Goal: Information Seeking & Learning: Compare options

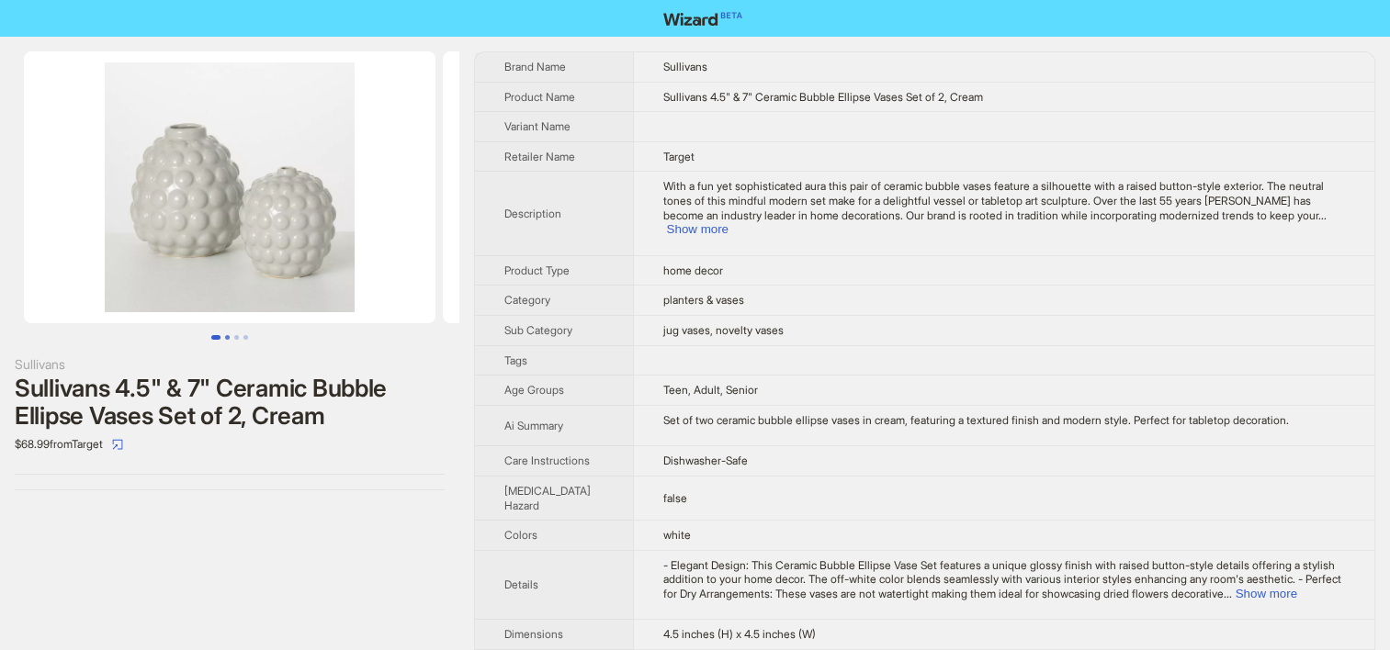
click at [229, 335] on button "Go to slide 2" at bounding box center [227, 337] width 5 height 5
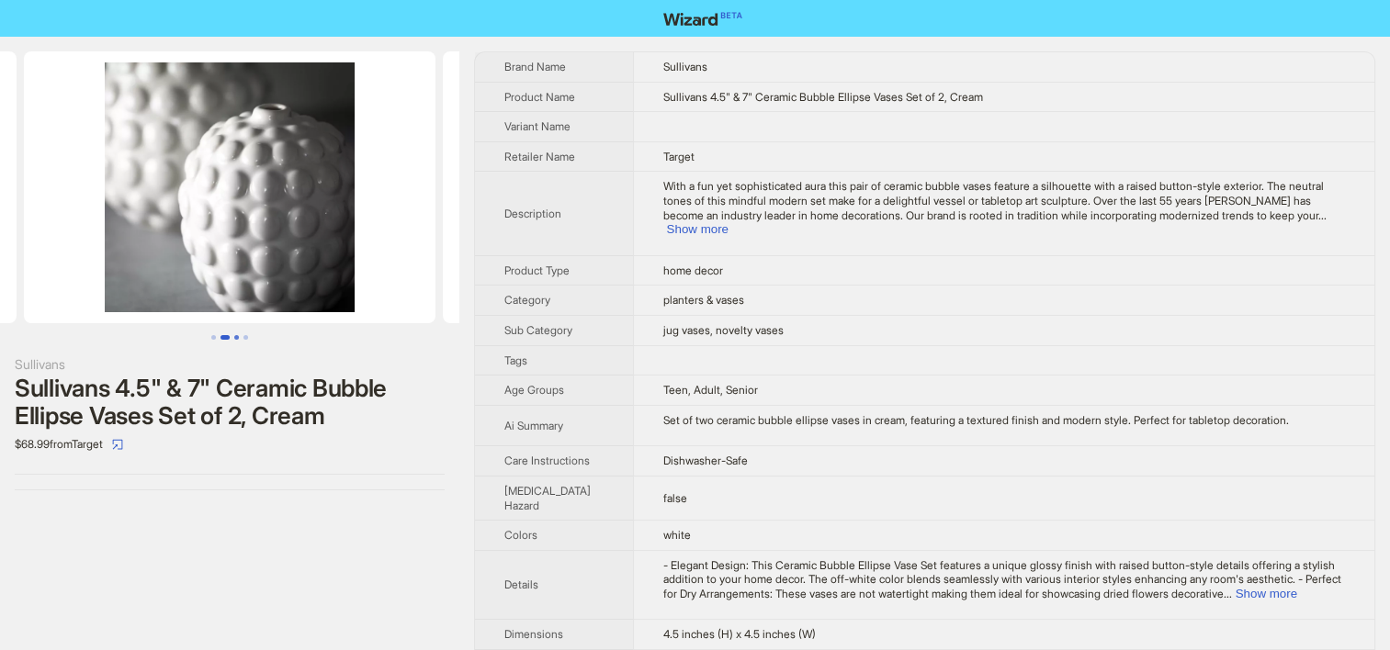
click at [238, 340] on button "Go to slide 3" at bounding box center [236, 337] width 5 height 5
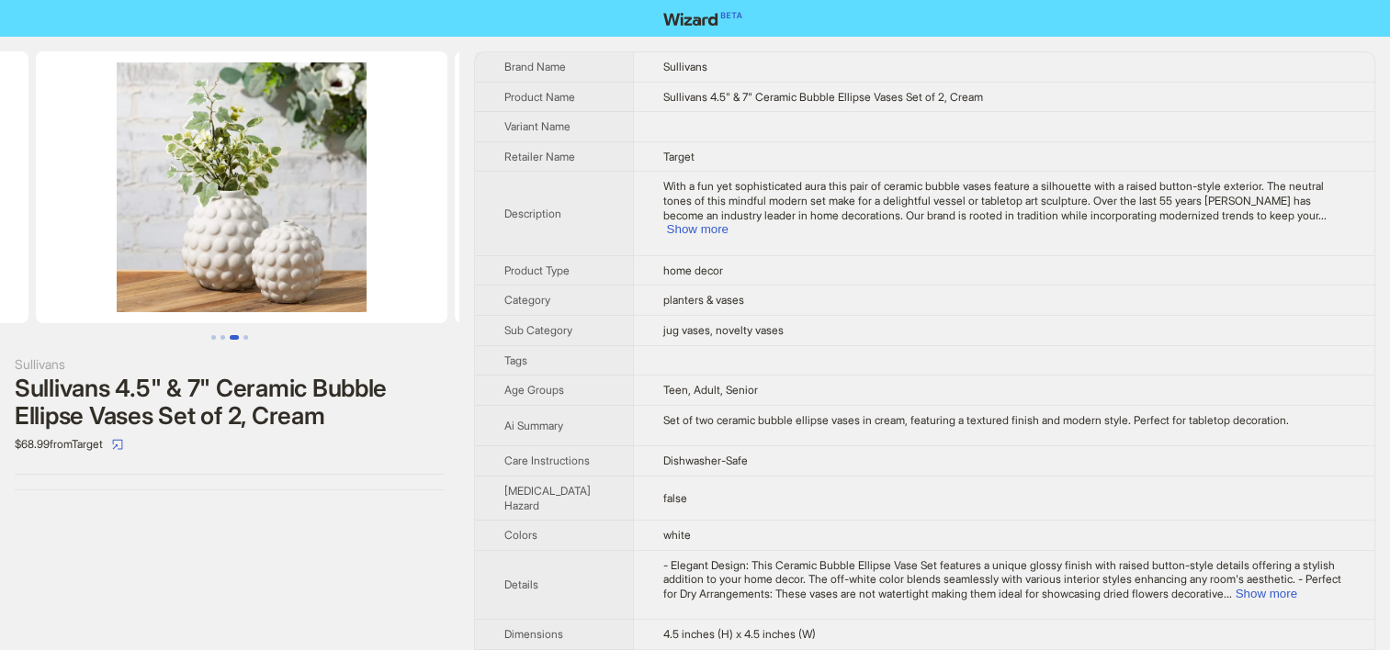
scroll to position [0, 838]
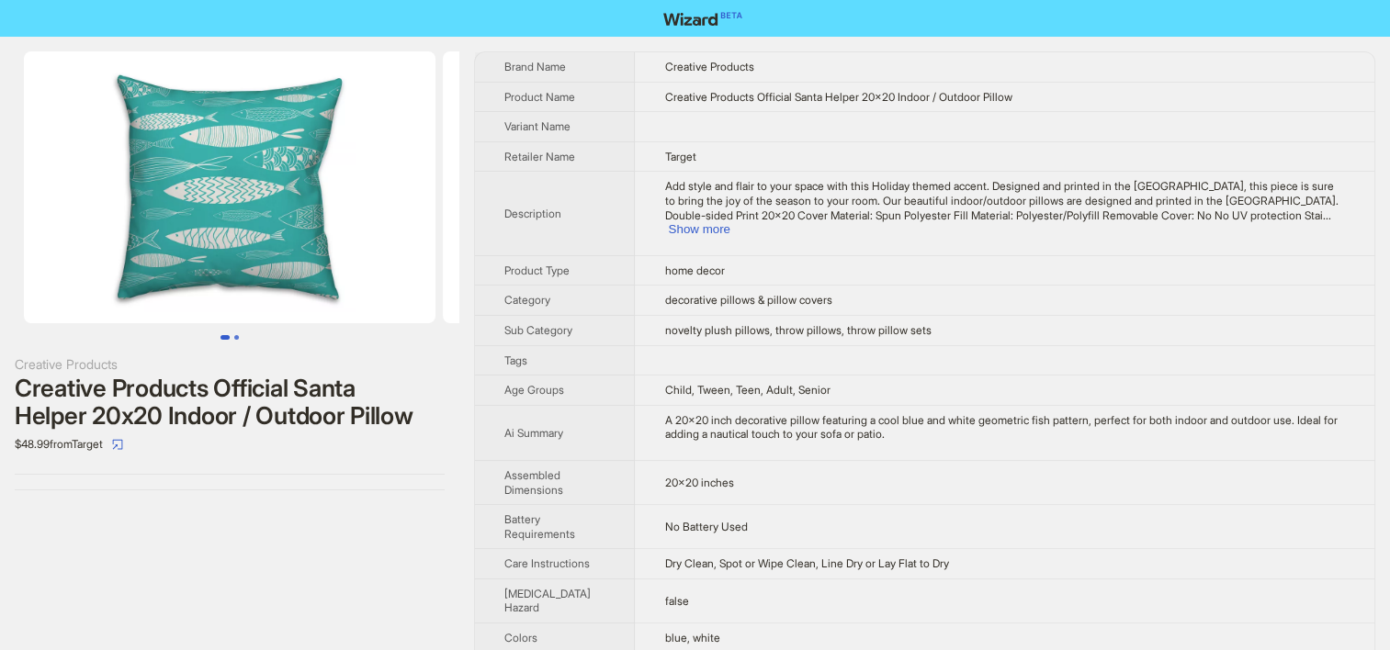
click at [239, 335] on button "Go to slide 2" at bounding box center [236, 337] width 5 height 5
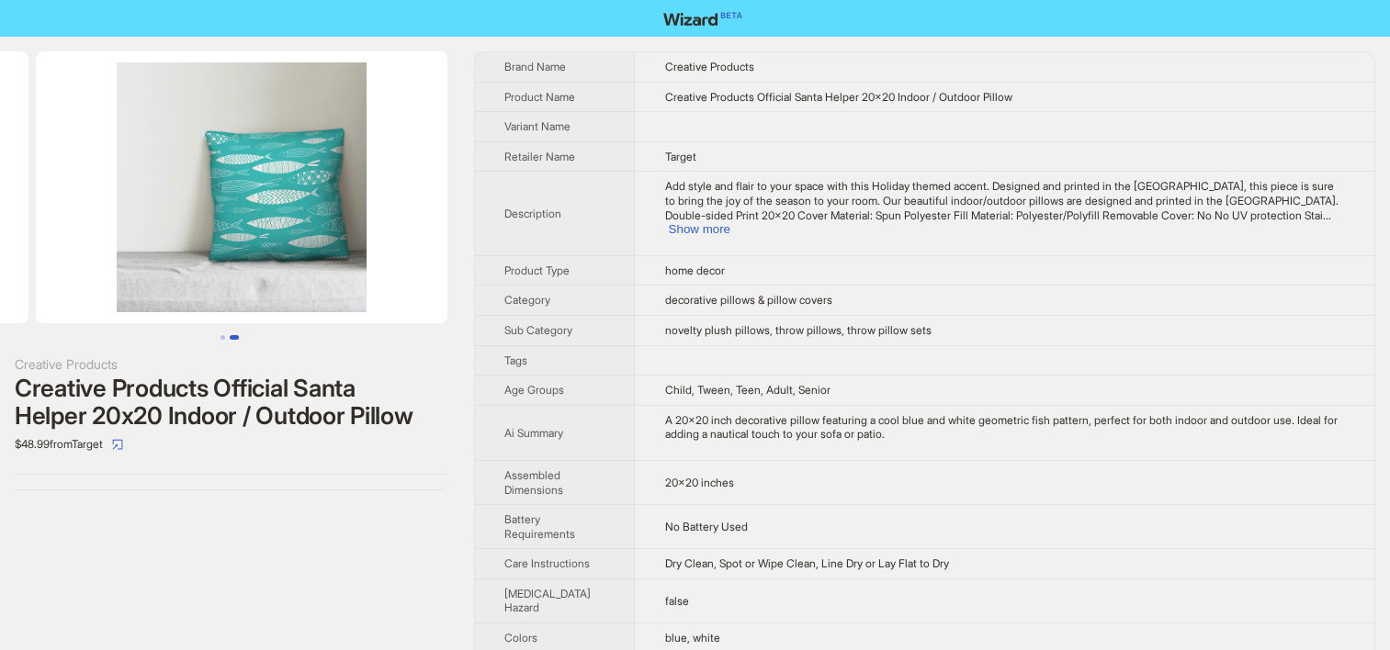
scroll to position [0, 419]
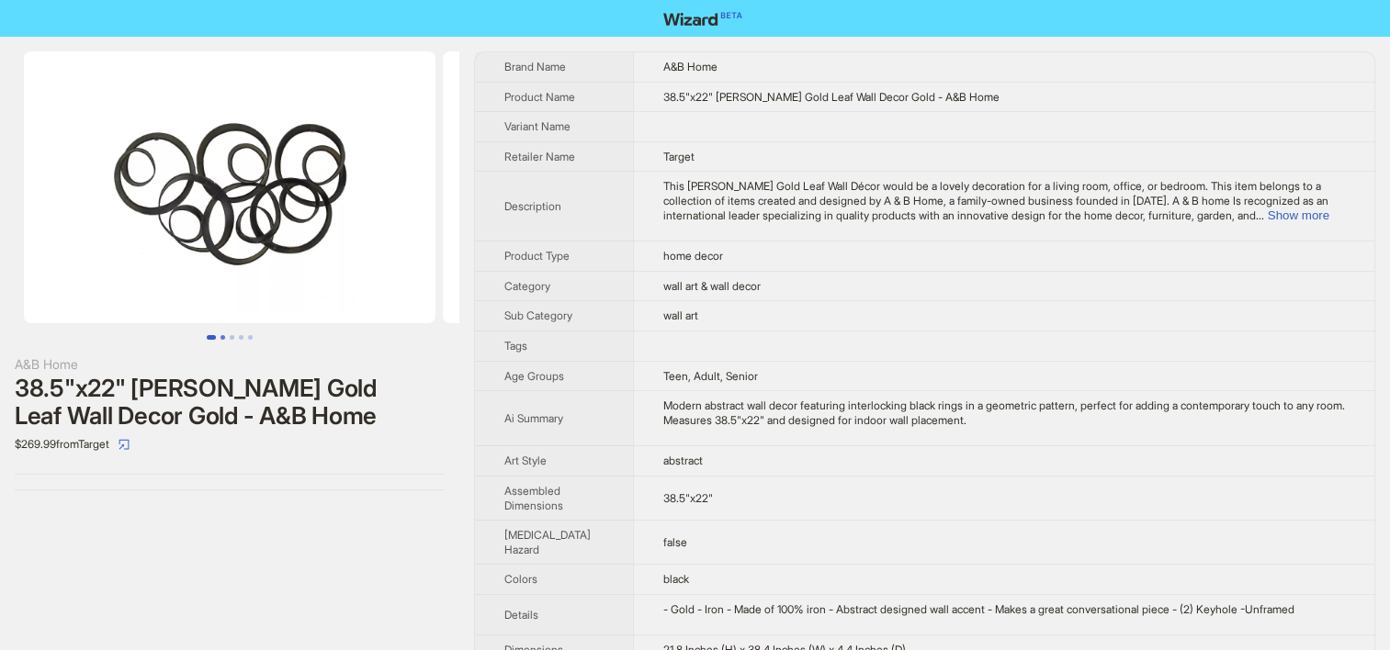
click at [224, 335] on button "Go to slide 2" at bounding box center [222, 337] width 5 height 5
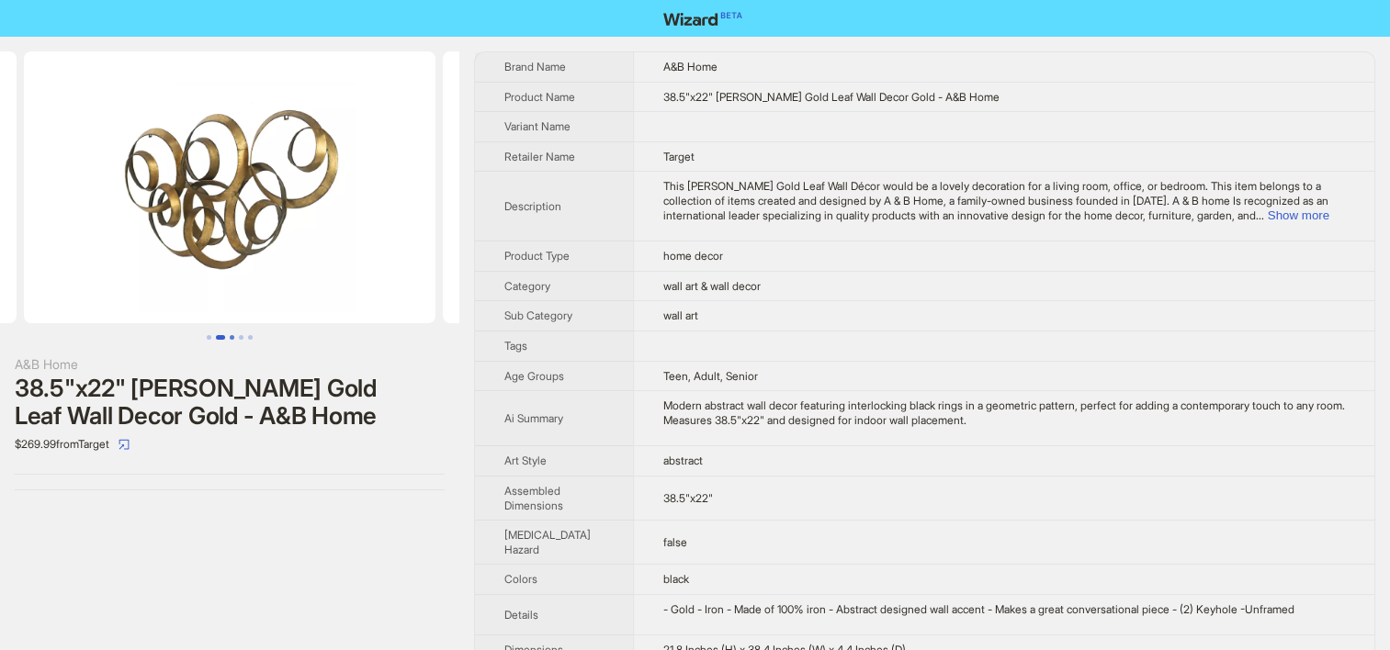
click at [239, 335] on button "Go to slide 4" at bounding box center [241, 337] width 5 height 5
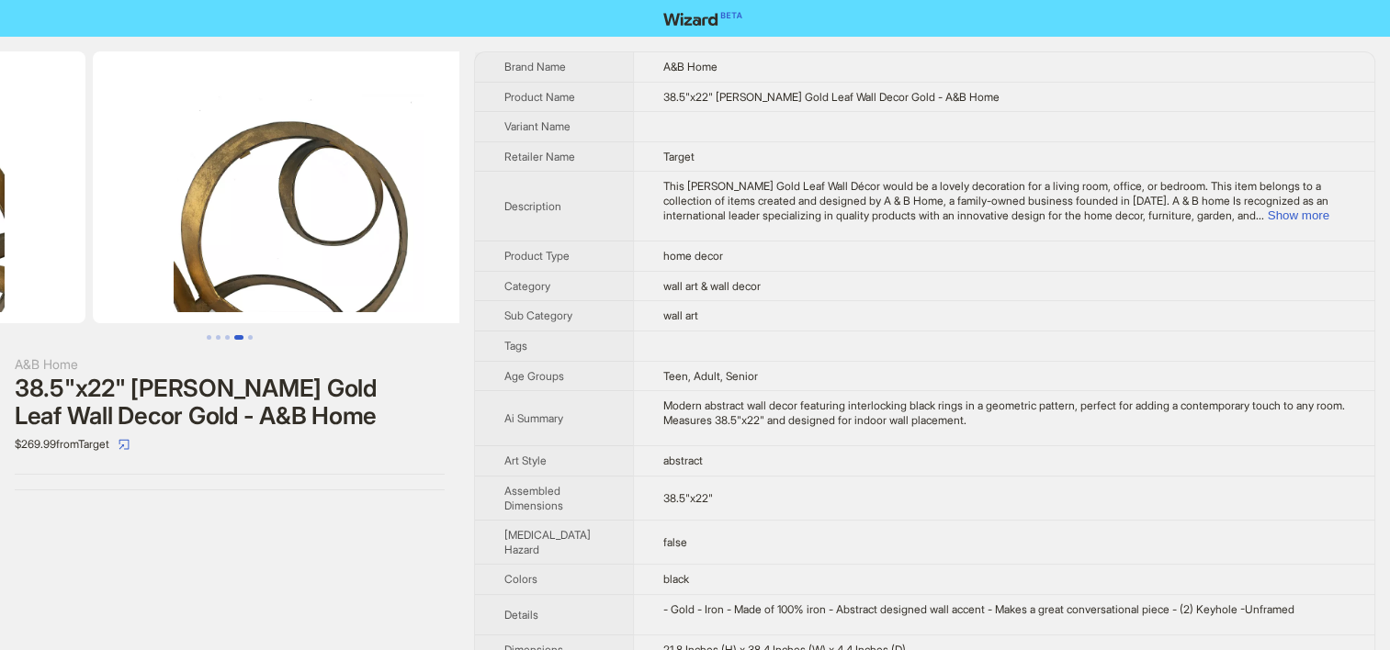
scroll to position [0, 1257]
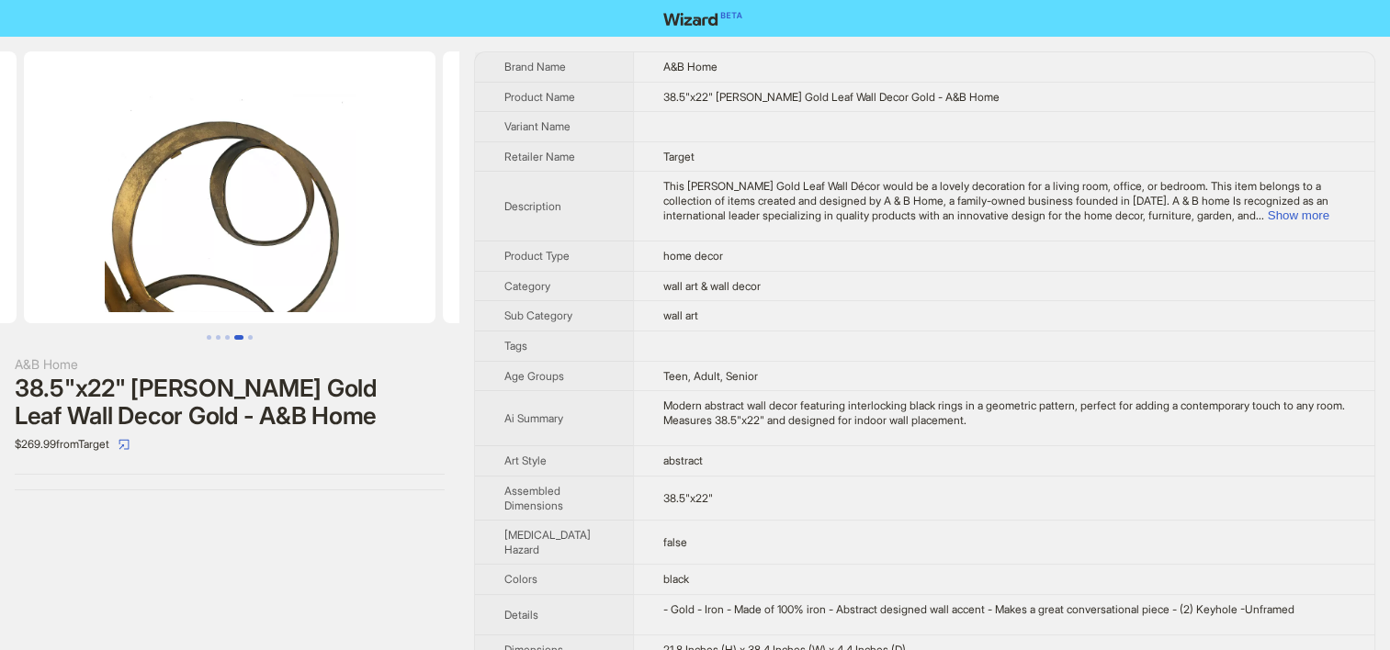
click at [497, 227] on th "Description" at bounding box center [554, 207] width 158 height 70
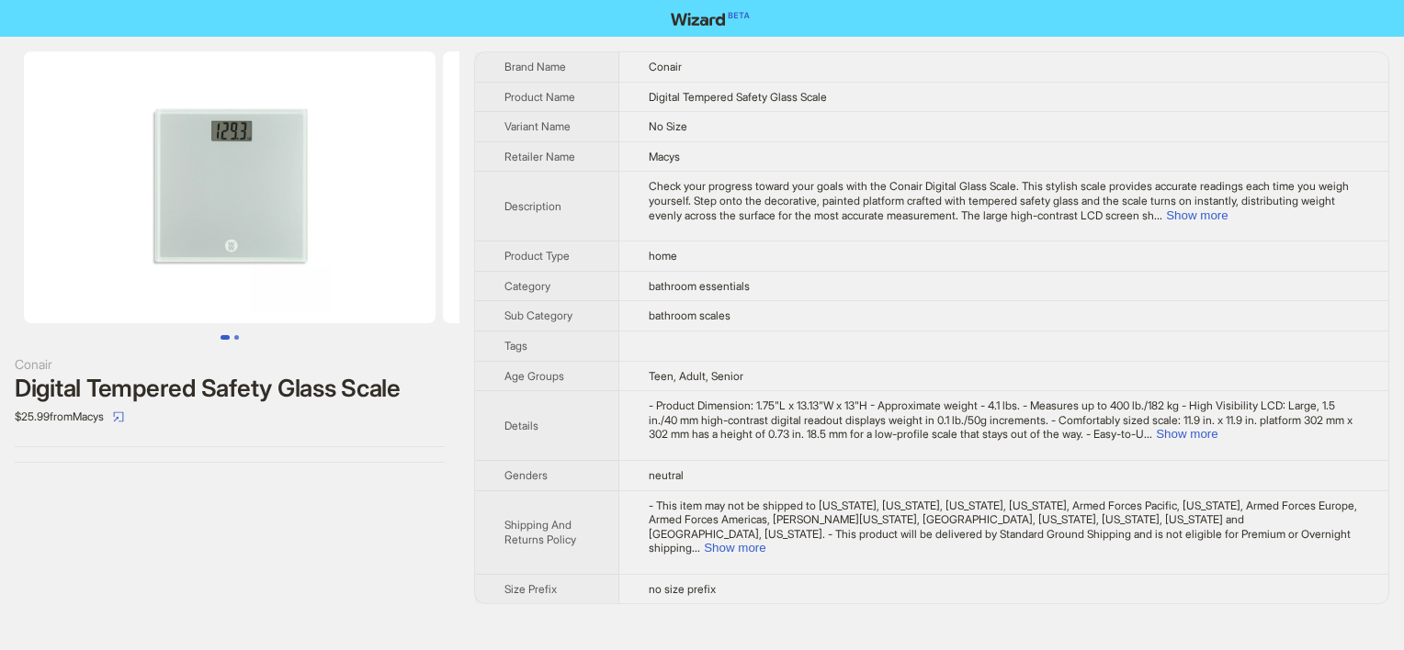
click at [239, 335] on button "Go to slide 2" at bounding box center [236, 337] width 5 height 5
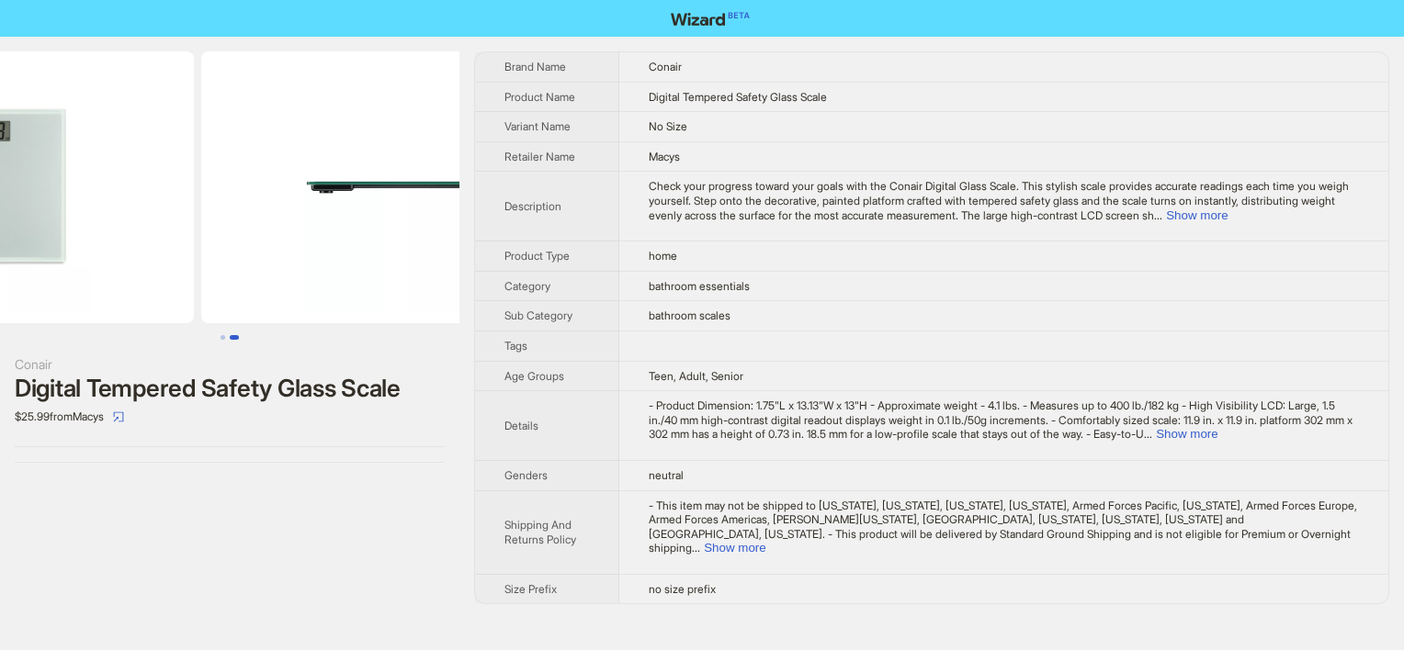
scroll to position [0, 419]
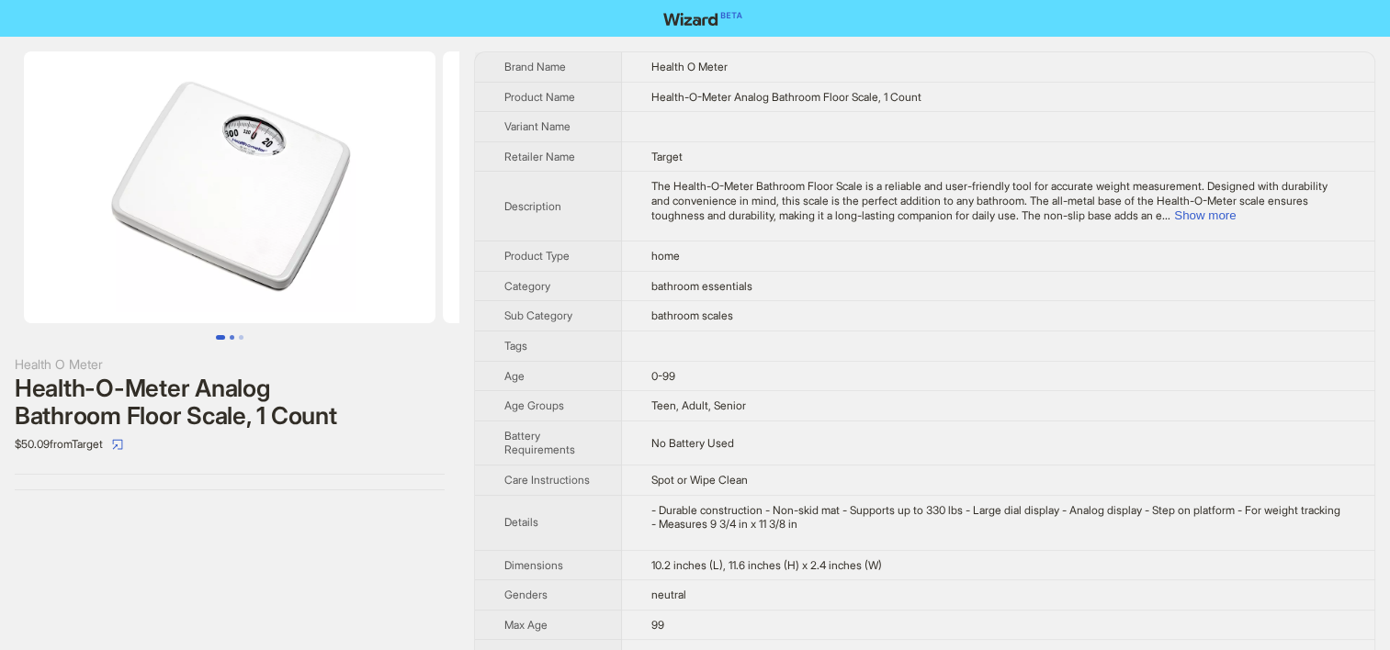
click at [232, 336] on button "Go to slide 2" at bounding box center [232, 337] width 5 height 5
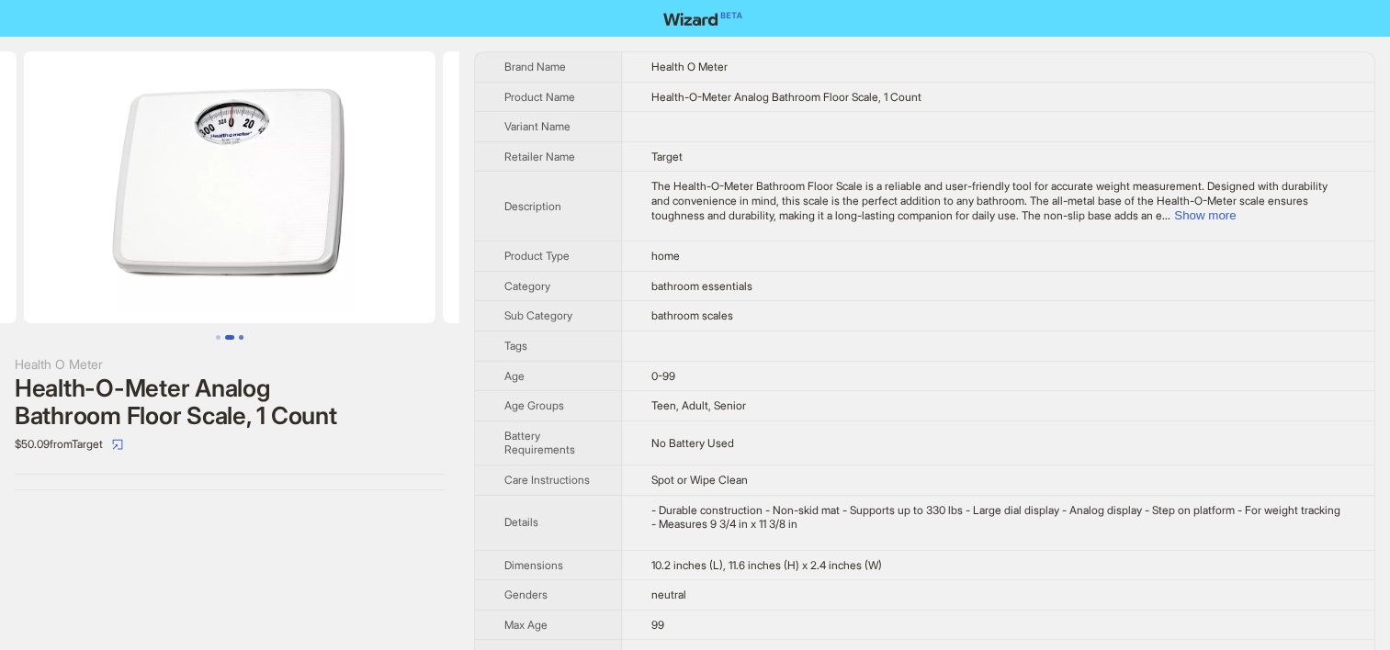
click at [243, 335] on button "Go to slide 3" at bounding box center [241, 337] width 5 height 5
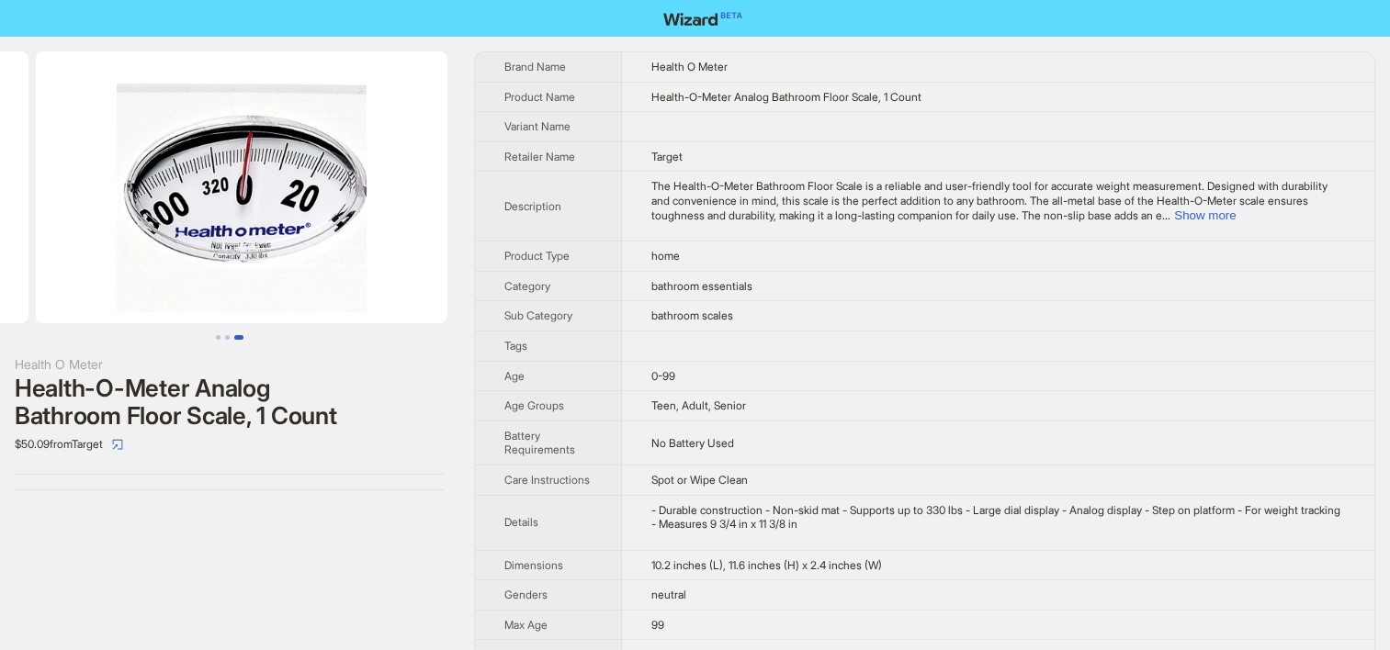
scroll to position [0, 838]
